Goal: Information Seeking & Learning: Compare options

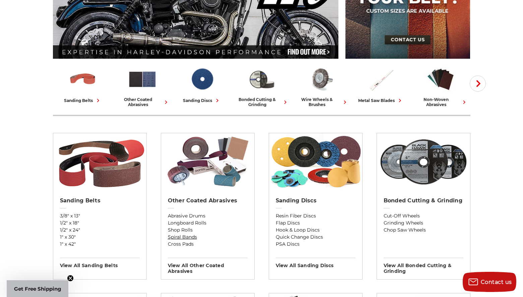
scroll to position [125, 0]
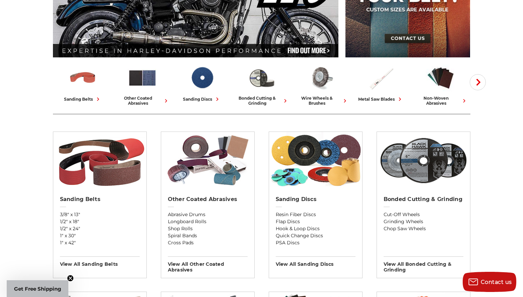
click at [49, 284] on span "Get Free Shipping" at bounding box center [38, 288] width 62 height 17
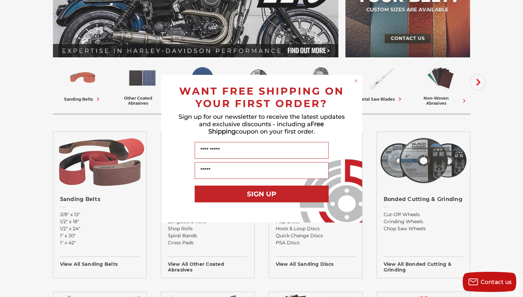
click at [229, 223] on div "Close dialog WANT FREE SHIPPING ON YOUR FIRST ORDER? Sign up for our newsletter…" at bounding box center [261, 148] width 523 height 297
click at [358, 79] on circle "Close dialog" at bounding box center [356, 80] width 6 height 6
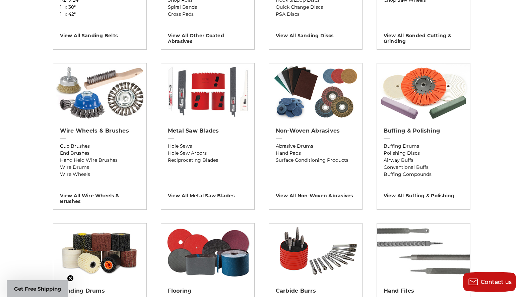
scroll to position [352, 0]
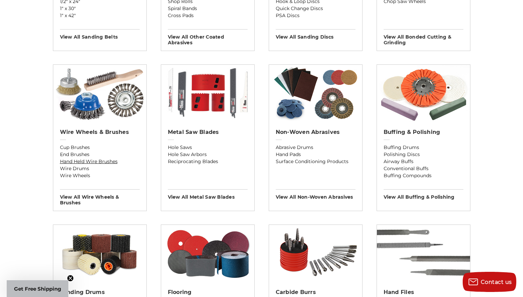
click at [102, 163] on link "Hand Held Wire Brushes" at bounding box center [100, 161] width 80 height 7
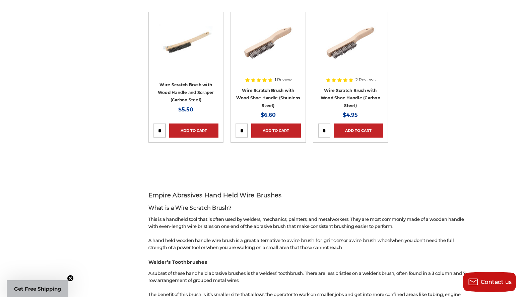
scroll to position [277, 0]
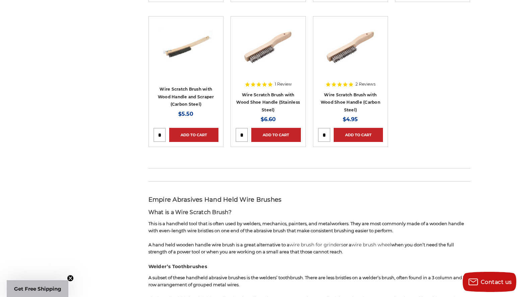
click at [351, 97] on h4 "Wire Scratch Brush with Wood Shoe Handle (Carbon Steel)" at bounding box center [350, 102] width 65 height 23
click at [350, 102] on link "Wire Scratch Brush with Wood Shoe Handle (Carbon Steel)" at bounding box center [351, 102] width 60 height 20
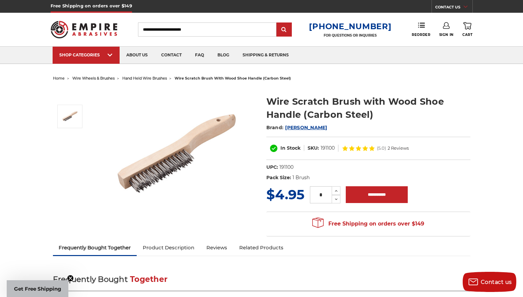
click at [184, 29] on input "Search" at bounding box center [207, 29] width 138 height 14
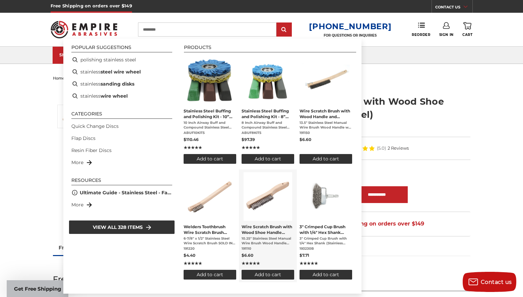
type input "*********"
click at [263, 204] on img "Wire Scratch Brush with Wood Shoe Handle (Stainless Steel)" at bounding box center [268, 196] width 49 height 49
